Goal: Task Accomplishment & Management: Manage account settings

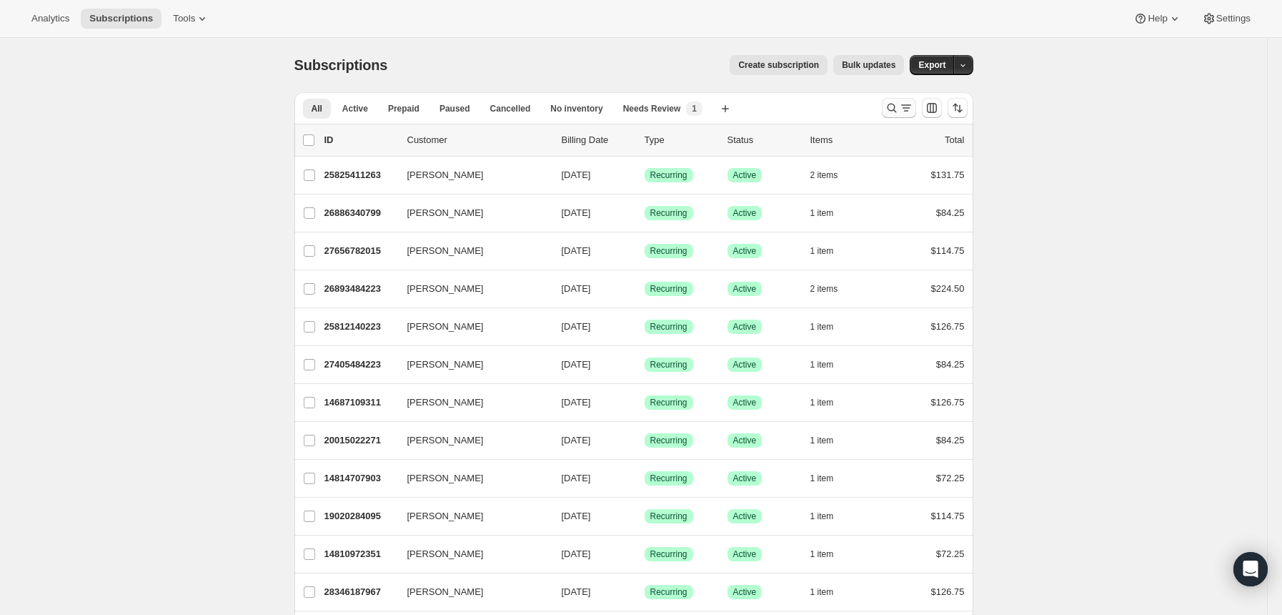
click at [911, 114] on icon "Search and filter results" at bounding box center [906, 108] width 14 height 14
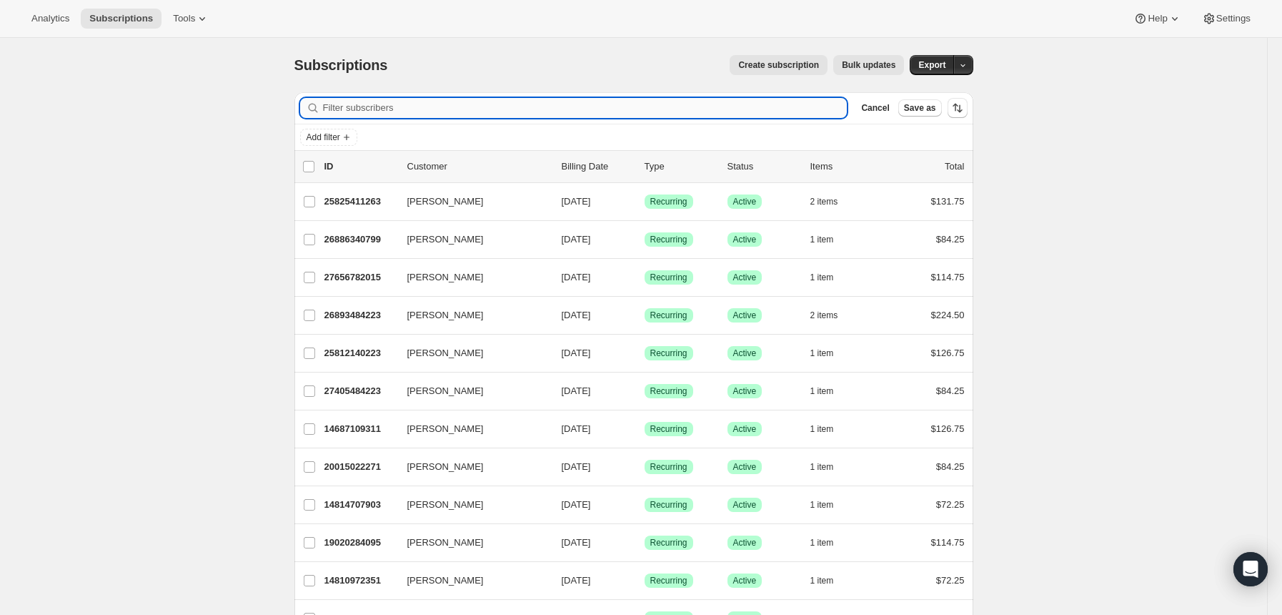
click at [687, 114] on input "Filter subscribers" at bounding box center [585, 108] width 525 height 20
click at [562, 114] on input "Filter subscribers" at bounding box center [585, 108] width 525 height 20
type input "christop"
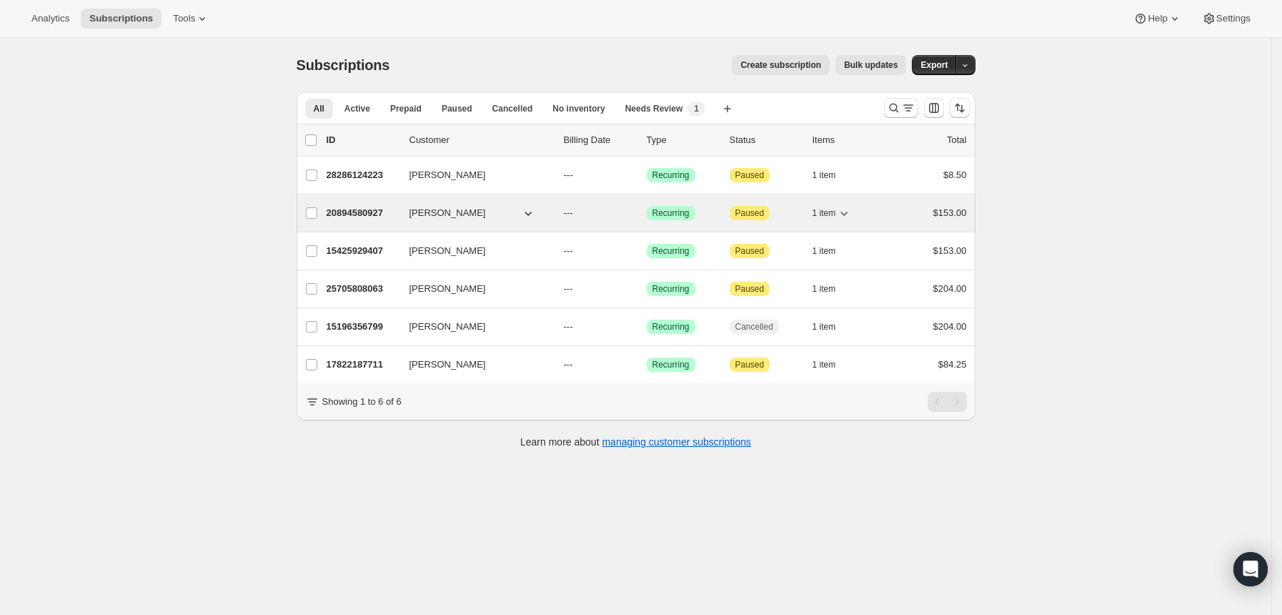
click at [370, 205] on div "20894580927 Christoph Schoenbeck --- Success Recurring Attention Paused 1 item …" at bounding box center [647, 213] width 640 height 20
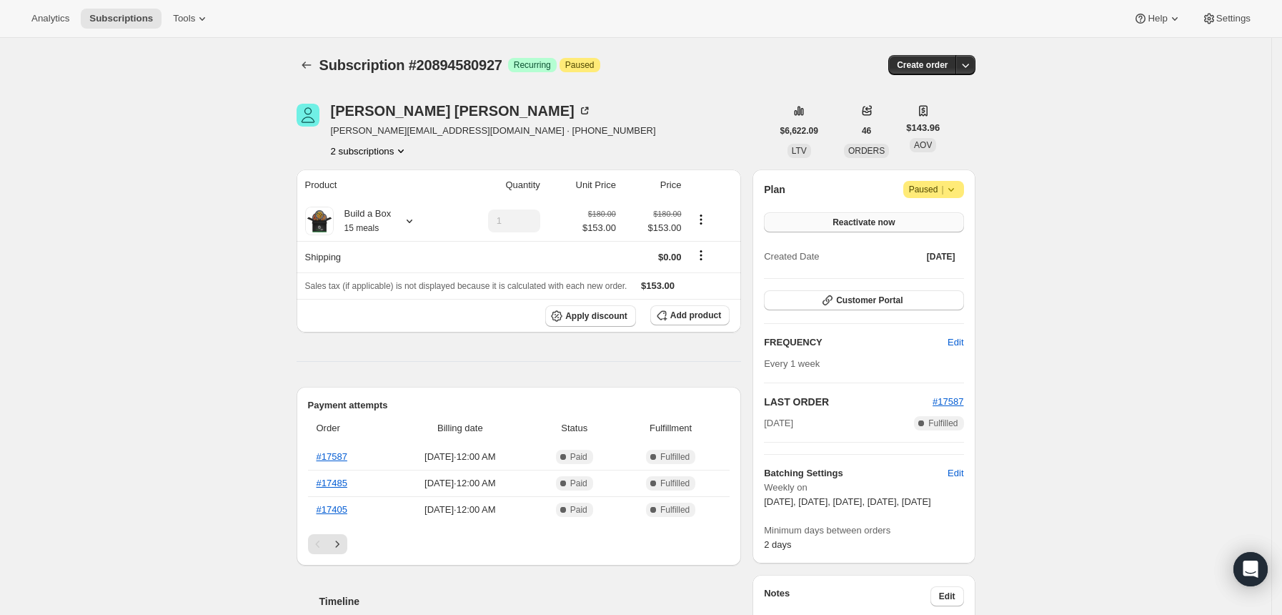
click at [883, 224] on span "Reactivate now" at bounding box center [864, 222] width 62 height 11
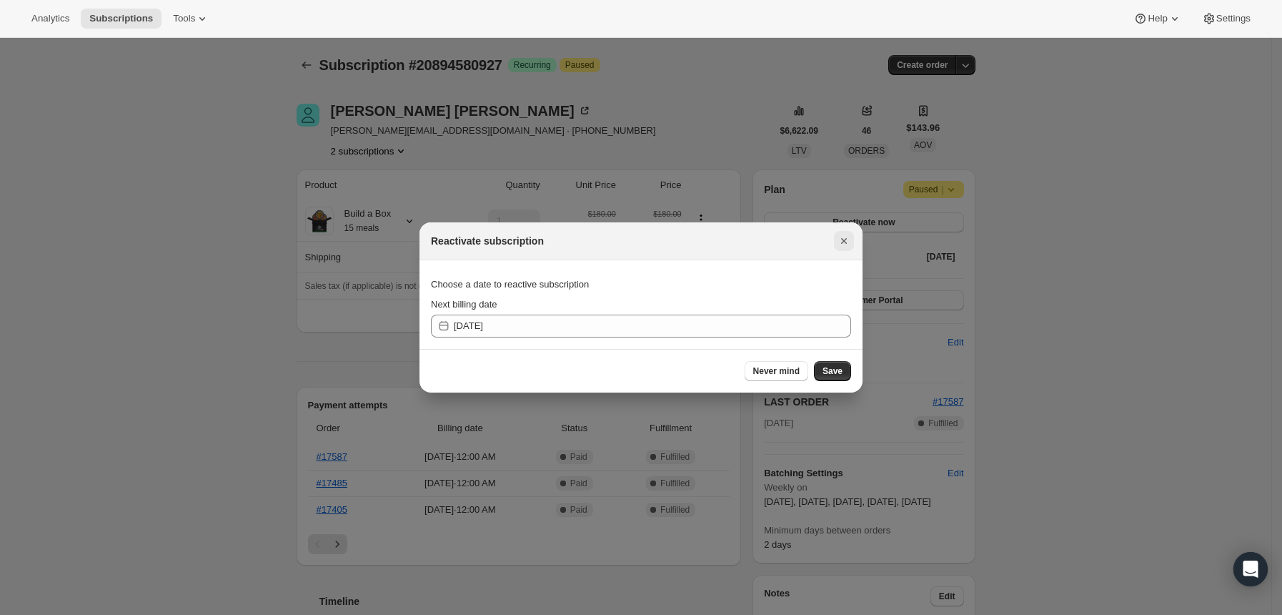
click at [850, 244] on icon "Close" at bounding box center [844, 241] width 14 height 14
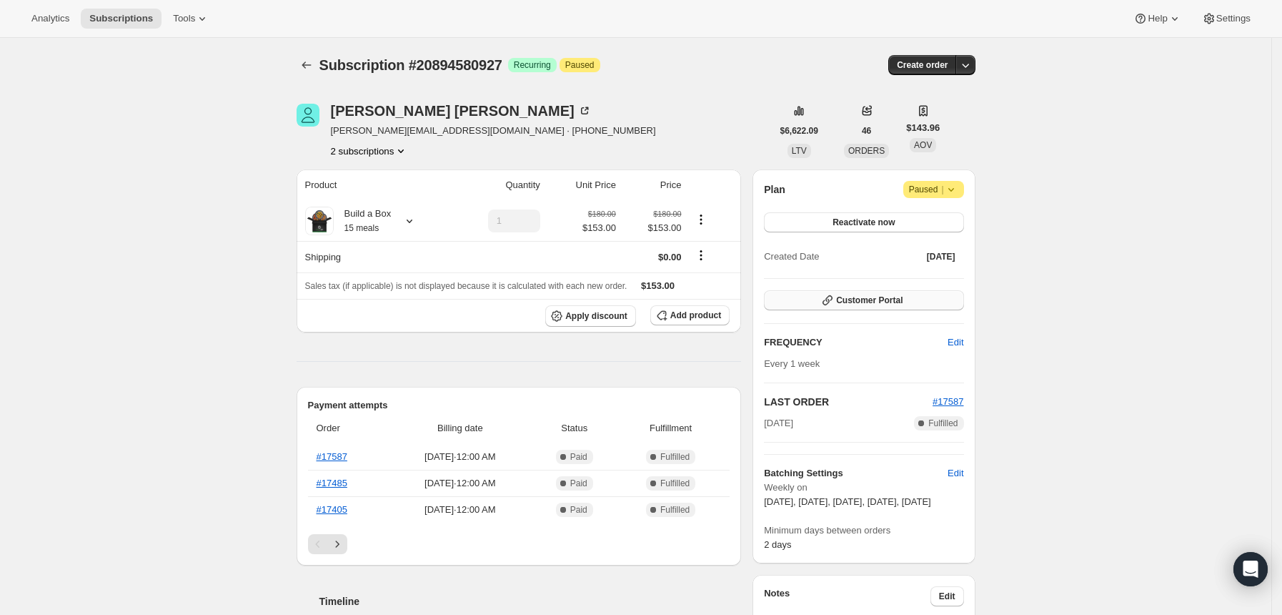
click at [875, 300] on span "Customer Portal" at bounding box center [869, 299] width 66 height 11
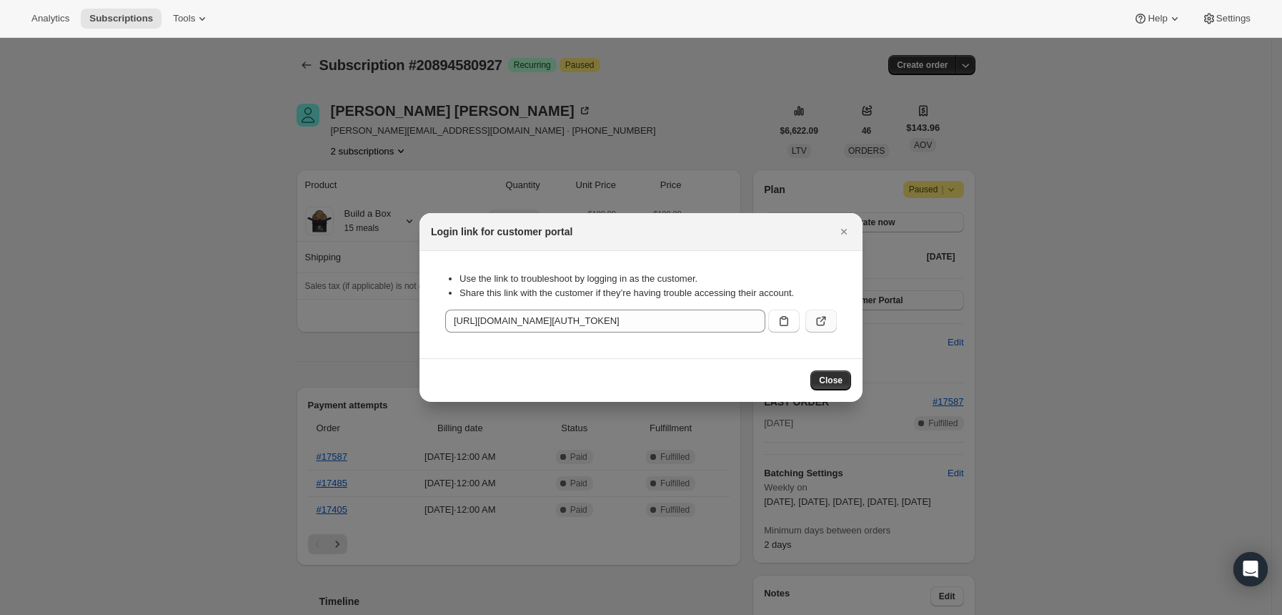
click at [818, 322] on icon ":r3m:" at bounding box center [821, 321] width 14 height 14
click at [840, 229] on icon "Close" at bounding box center [844, 231] width 14 height 14
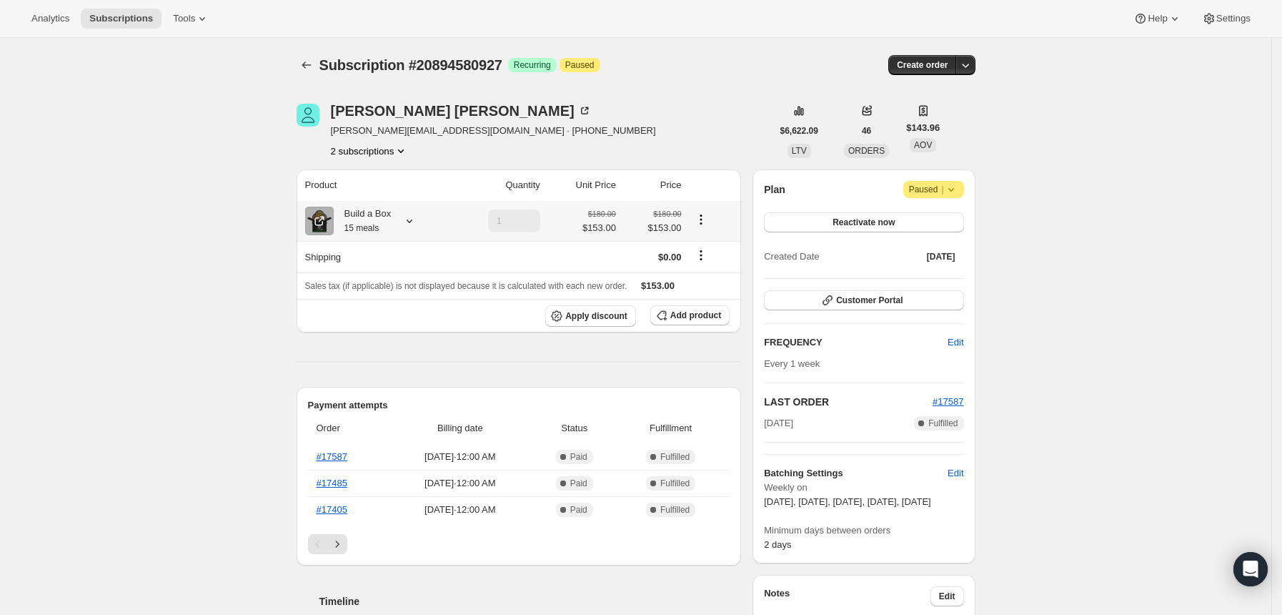
click at [417, 219] on icon at bounding box center [409, 221] width 14 height 14
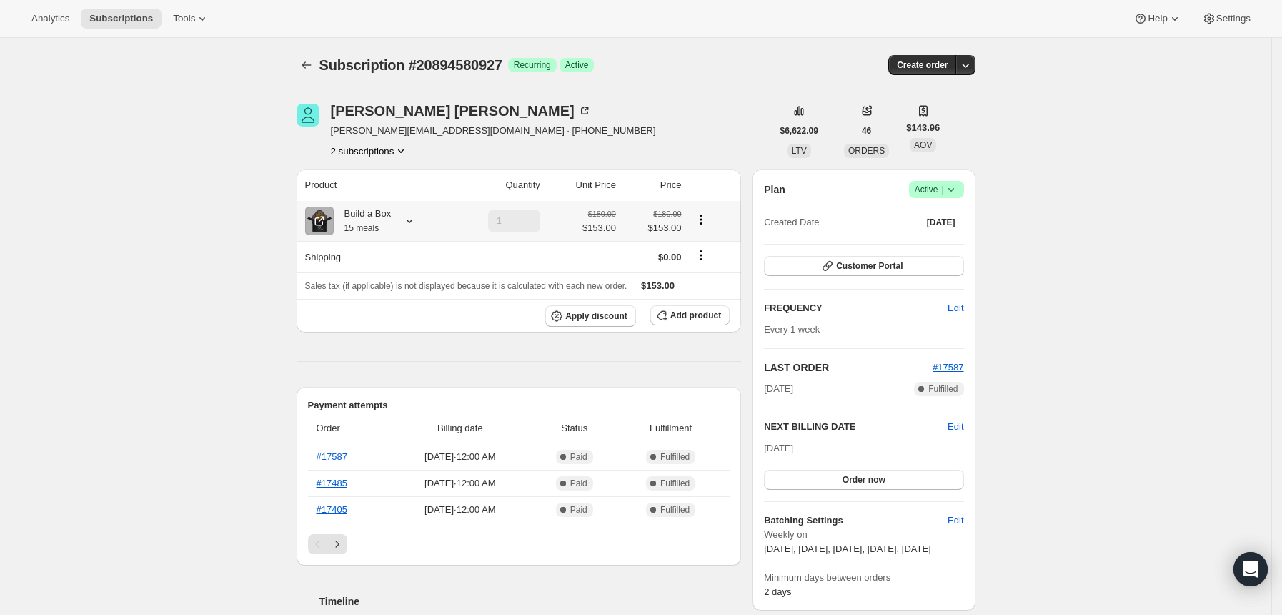
click at [412, 220] on icon at bounding box center [409, 221] width 14 height 14
click at [815, 482] on button "Order now" at bounding box center [863, 480] width 199 height 20
click at [861, 485] on button "Click to confirm" at bounding box center [863, 480] width 199 height 20
